Goal: Task Accomplishment & Management: Manage account settings

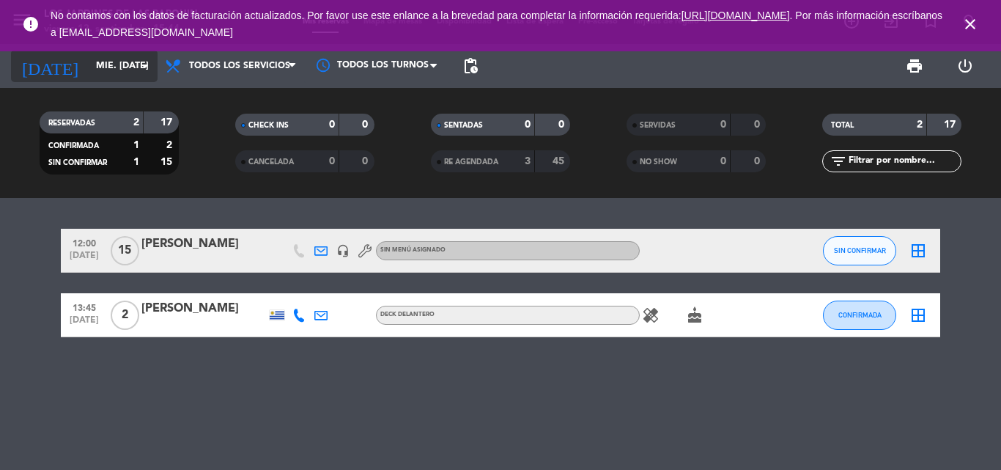
click at [92, 66] on input "mié. [DATE]" at bounding box center [151, 65] width 124 height 25
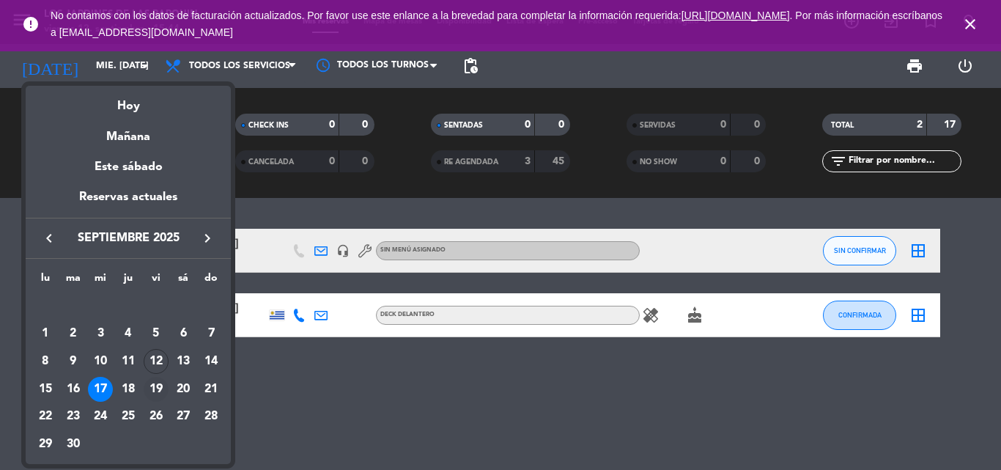
click at [161, 392] on div "19" at bounding box center [156, 389] width 25 height 25
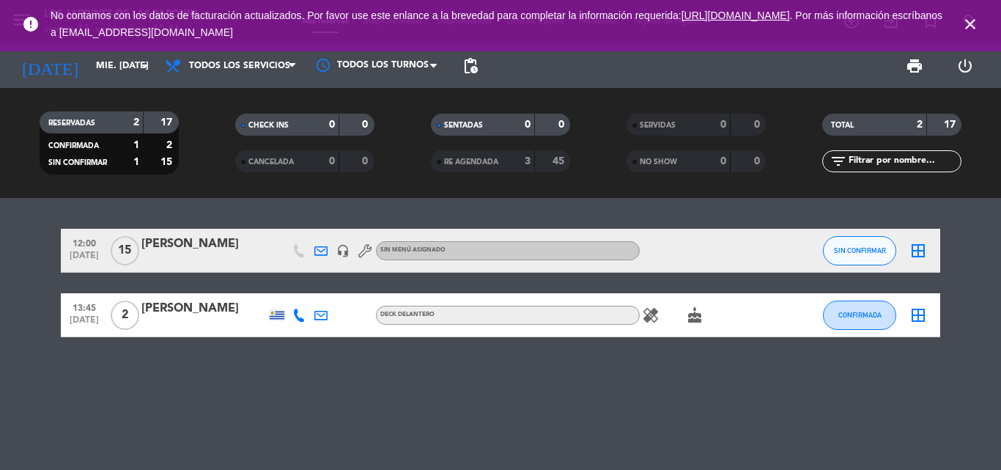
type input "vie. [DATE]"
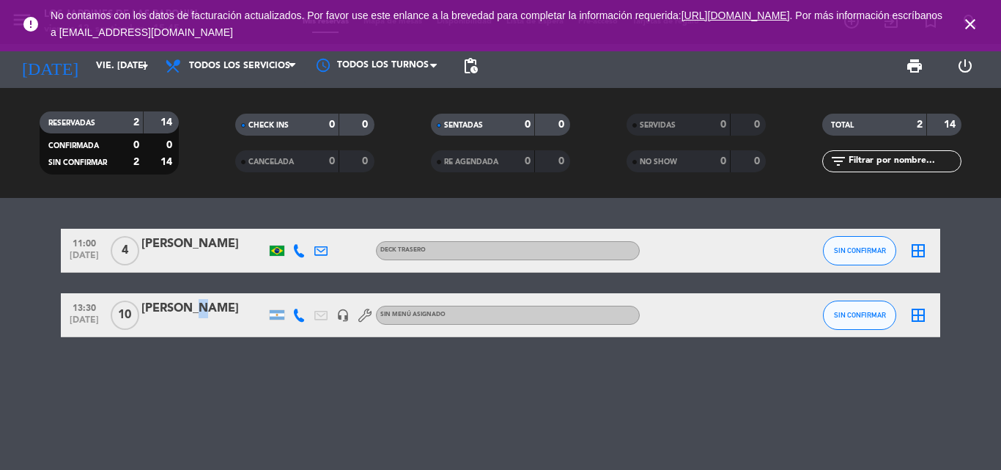
click at [184, 314] on div "[PERSON_NAME]" at bounding box center [203, 308] width 125 height 19
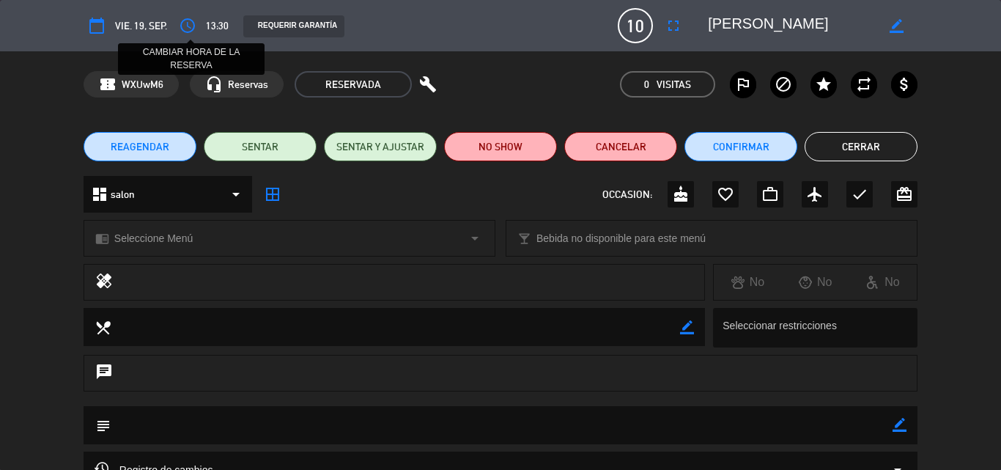
click at [199, 30] on button "access_time" at bounding box center [187, 25] width 26 height 26
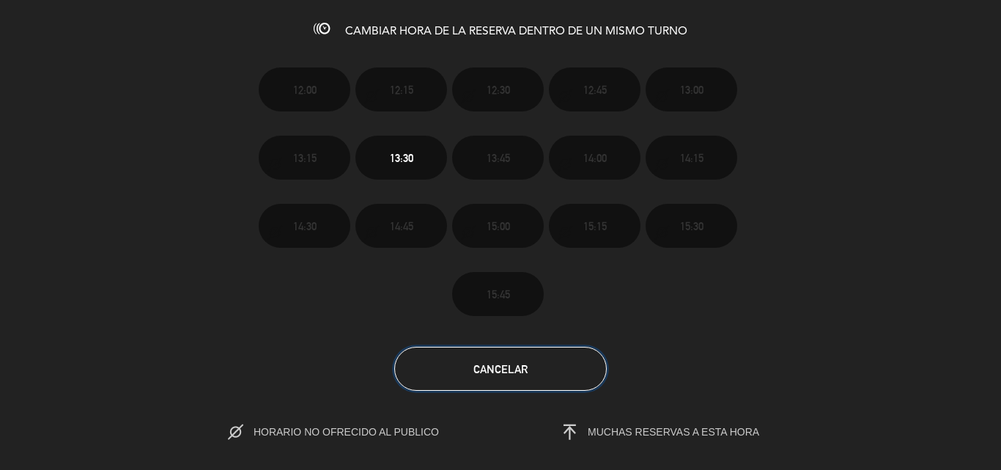
click at [560, 381] on button "Cancelar" at bounding box center [500, 369] width 212 height 44
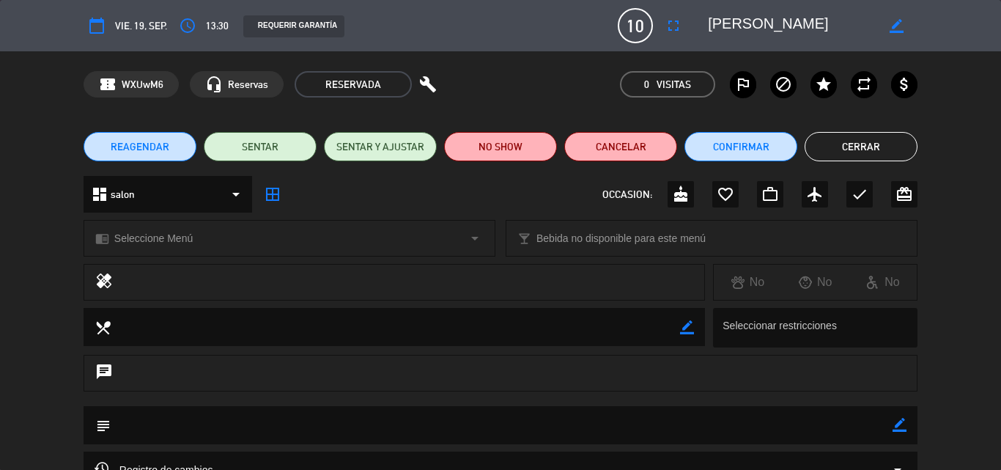
click at [891, 26] on icon "border_color" at bounding box center [896, 26] width 14 height 14
click at [194, 26] on icon "access_time" at bounding box center [188, 26] width 18 height 18
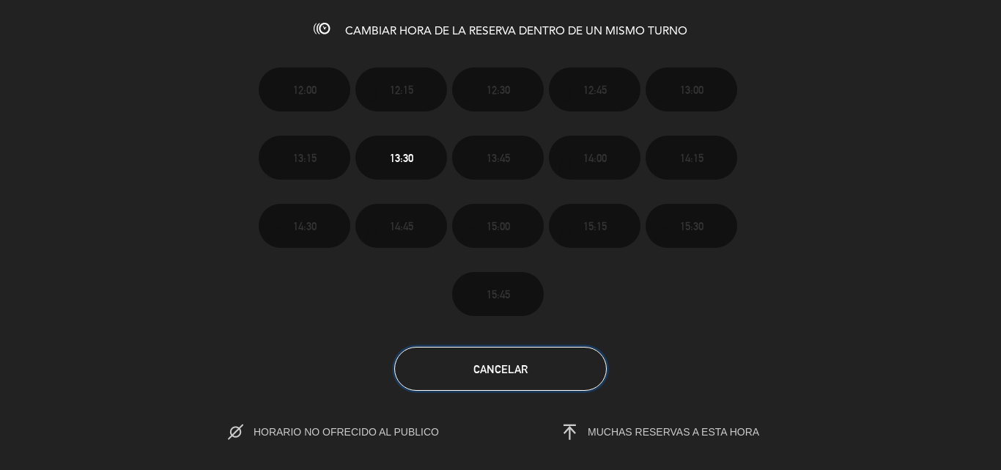
click at [517, 374] on span "Cancelar" at bounding box center [500, 369] width 54 height 12
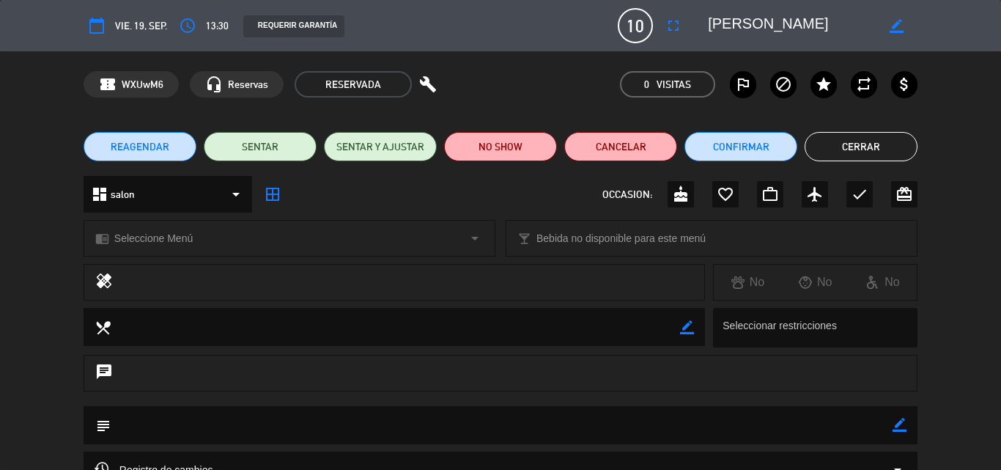
click at [420, 81] on icon "build" at bounding box center [428, 84] width 18 height 18
click at [953, 312] on div "local_dining border_color Seleccionar restricciones" at bounding box center [500, 331] width 1001 height 47
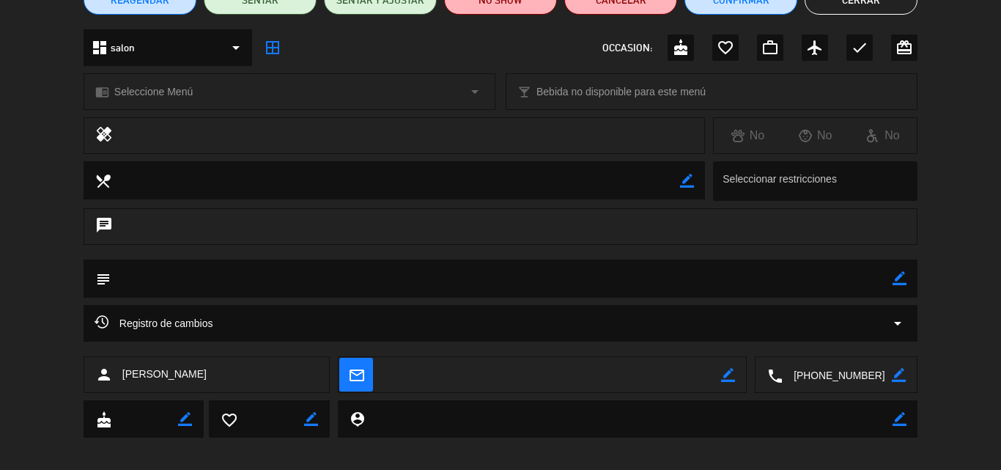
scroll to position [158, 0]
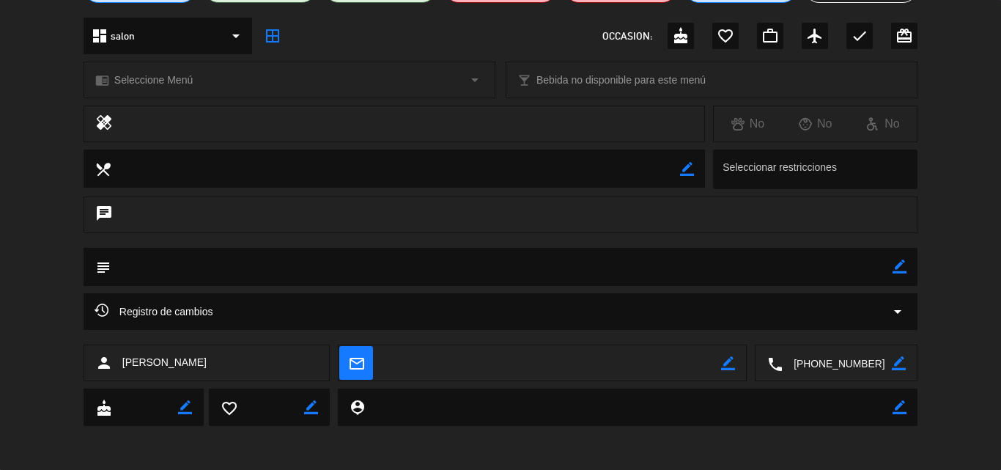
click at [954, 89] on div "chrome_reader_mode Seleccione Menú arrow_drop_down local_bar Bebida no disponib…" at bounding box center [500, 87] width 1001 height 37
click at [996, 49] on div "dashboard salon arrow_drop_down border_all OCCASION: cake favorite_border work_…" at bounding box center [500, 43] width 1001 height 51
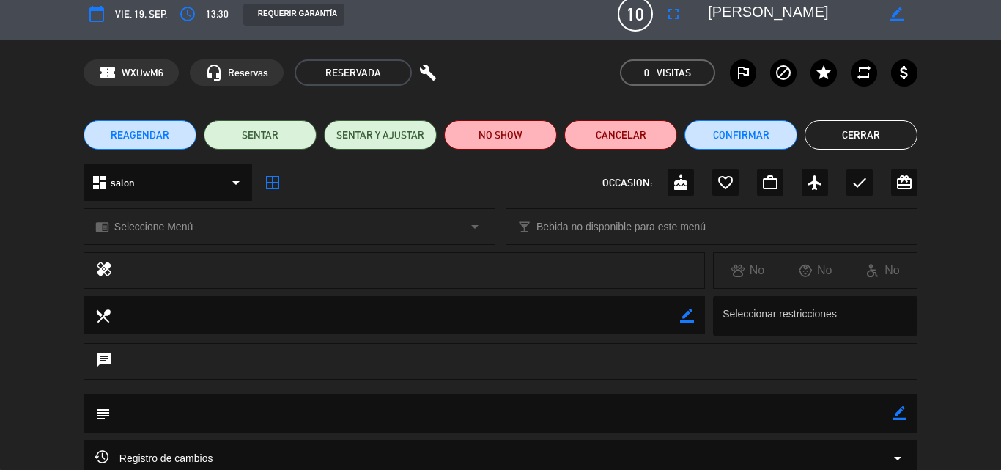
scroll to position [0, 0]
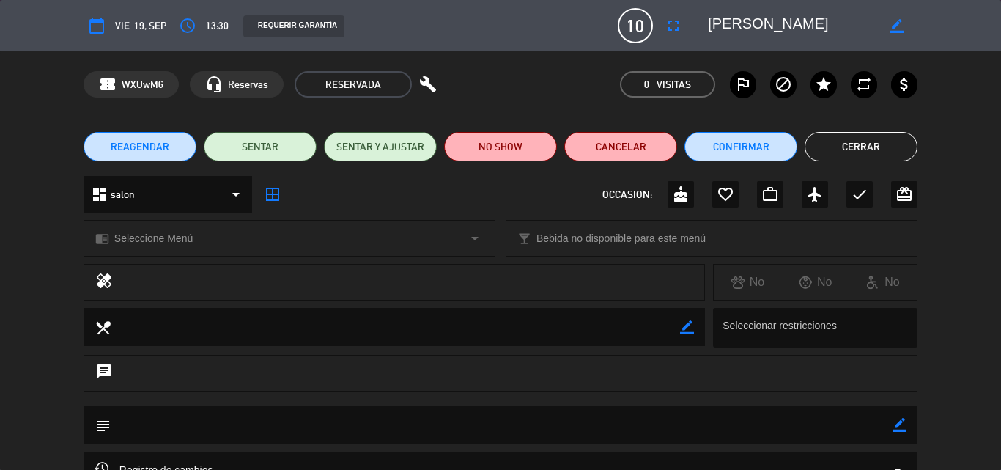
click at [956, 302] on div "healing No No No" at bounding box center [500, 286] width 1001 height 44
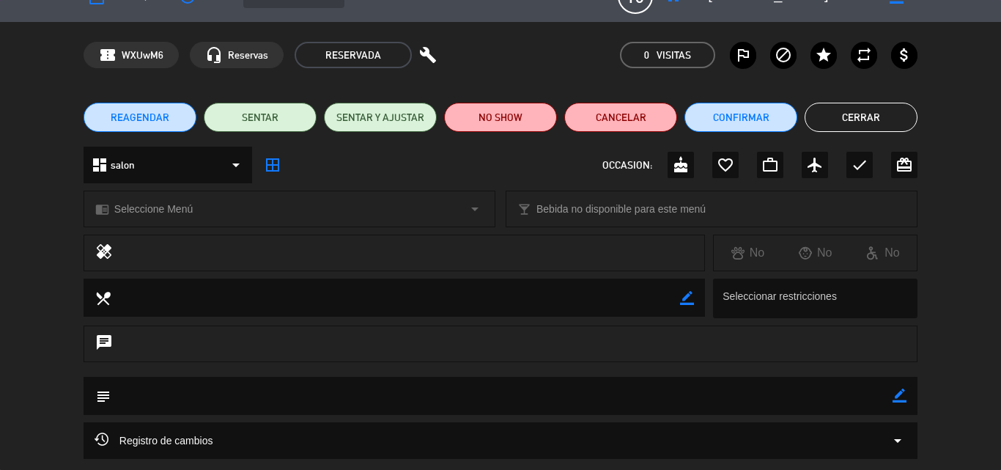
scroll to position [59, 0]
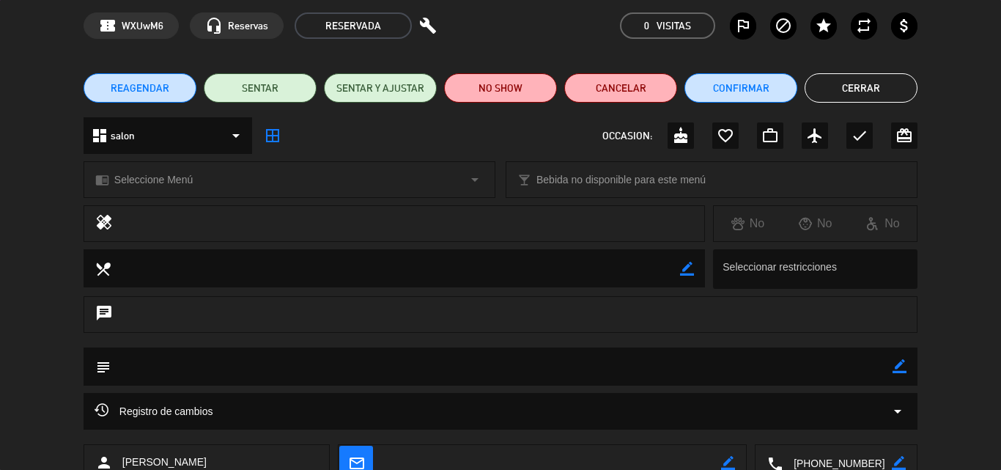
click at [226, 376] on textarea at bounding box center [502, 365] width 782 height 37
drag, startPoint x: 903, startPoint y: 365, endPoint x: 869, endPoint y: 371, distance: 34.2
click at [902, 366] on icon "border_color" at bounding box center [899, 366] width 14 height 14
click at [750, 361] on textarea at bounding box center [502, 365] width 782 height 37
drag, startPoint x: 887, startPoint y: 363, endPoint x: 900, endPoint y: 365, distance: 13.4
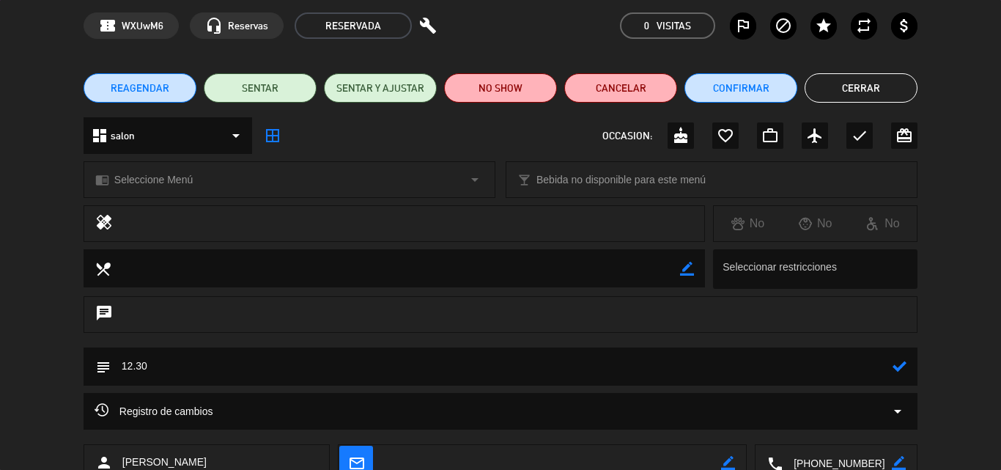
click at [893, 363] on div "subject" at bounding box center [501, 366] width 834 height 38
type textarea "12.30"
click at [901, 366] on icon at bounding box center [899, 366] width 14 height 14
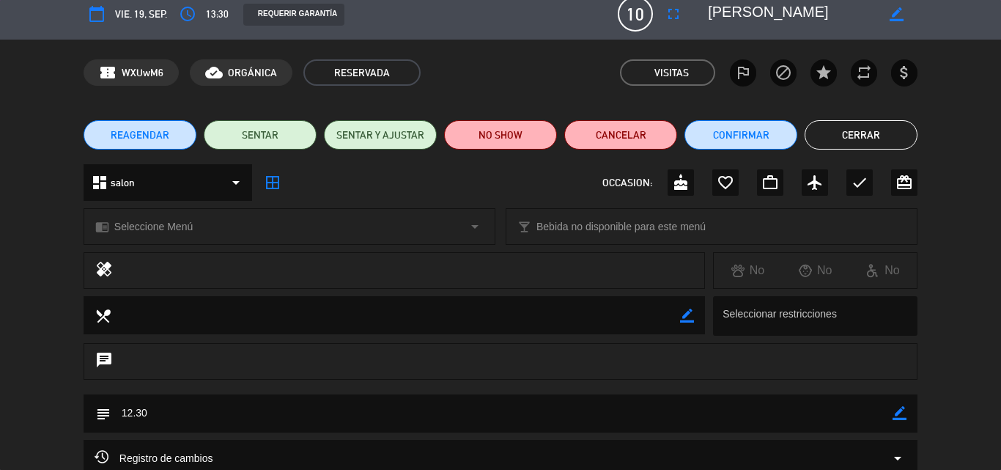
scroll to position [0, 0]
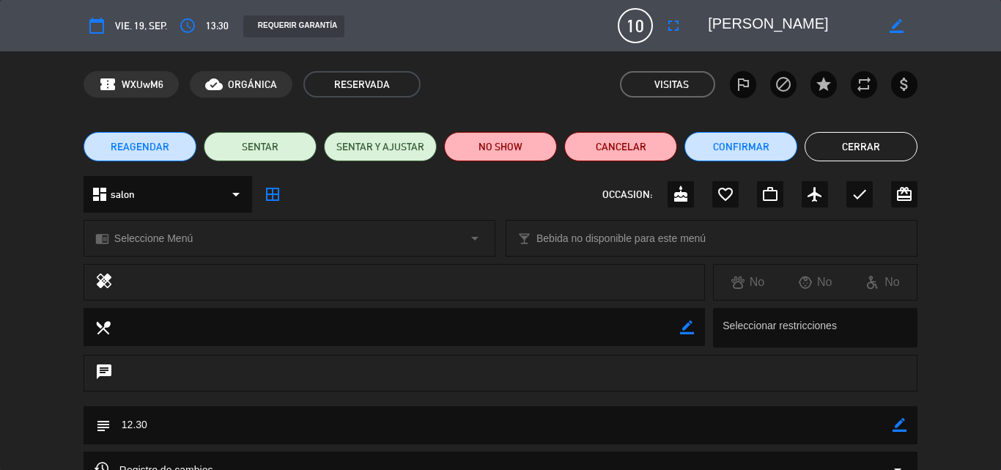
click at [889, 138] on button "Cerrar" at bounding box center [860, 146] width 113 height 29
